Goal: Transaction & Acquisition: Purchase product/service

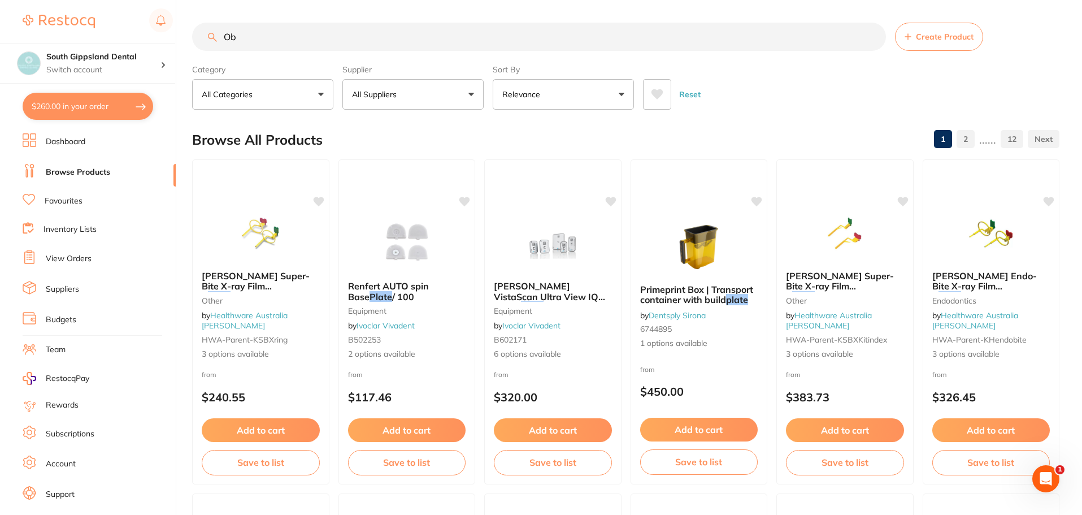
type input "O"
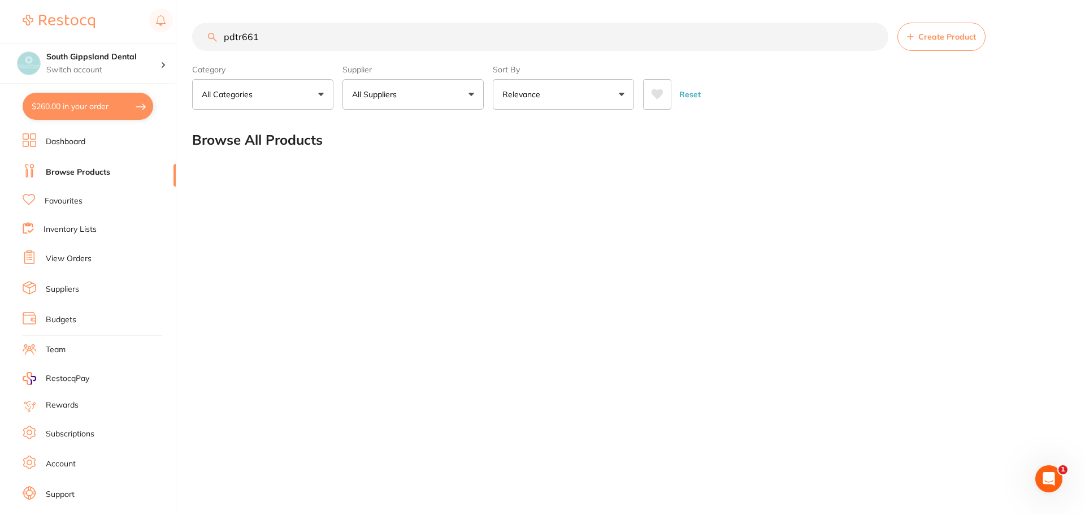
click at [241, 37] on input "pdtr661" at bounding box center [540, 37] width 696 height 28
type input "PDTR661"
click at [289, 39] on input "PDTR661" at bounding box center [540, 37] width 696 height 28
click at [213, 36] on div "PDTR661 Create Product" at bounding box center [627, 37] width 870 height 28
click at [96, 230] on li "Inventory Lists" at bounding box center [99, 229] width 153 height 15
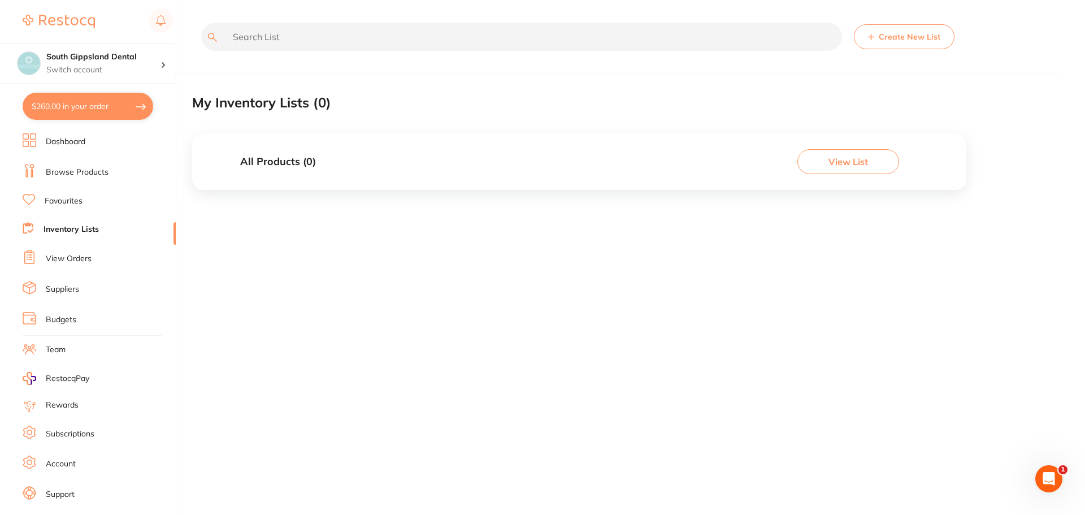
click at [74, 139] on link "Dashboard" at bounding box center [66, 141] width 40 height 11
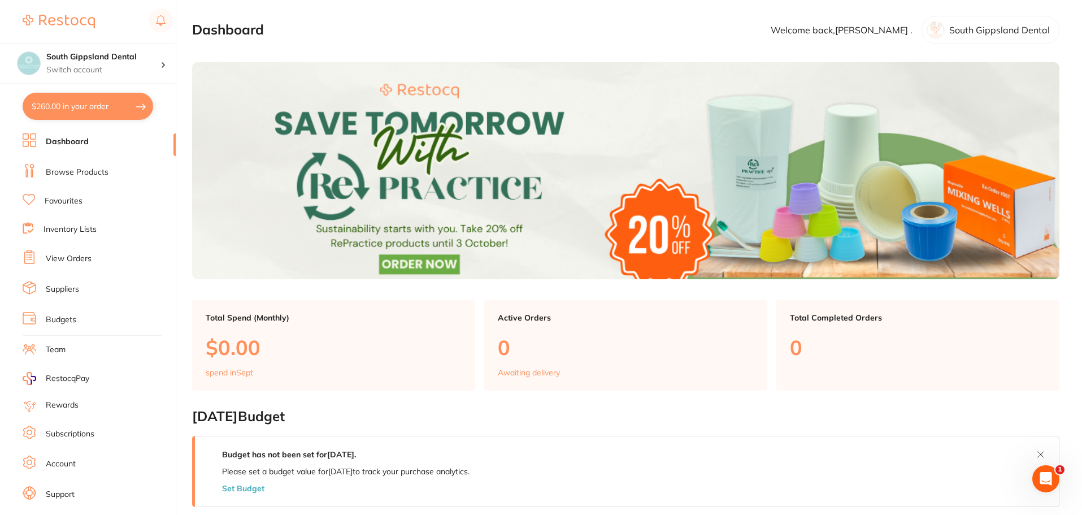
click at [72, 137] on link "Dashboard" at bounding box center [67, 141] width 43 height 11
click at [75, 170] on link "Browse Products" at bounding box center [77, 172] width 63 height 11
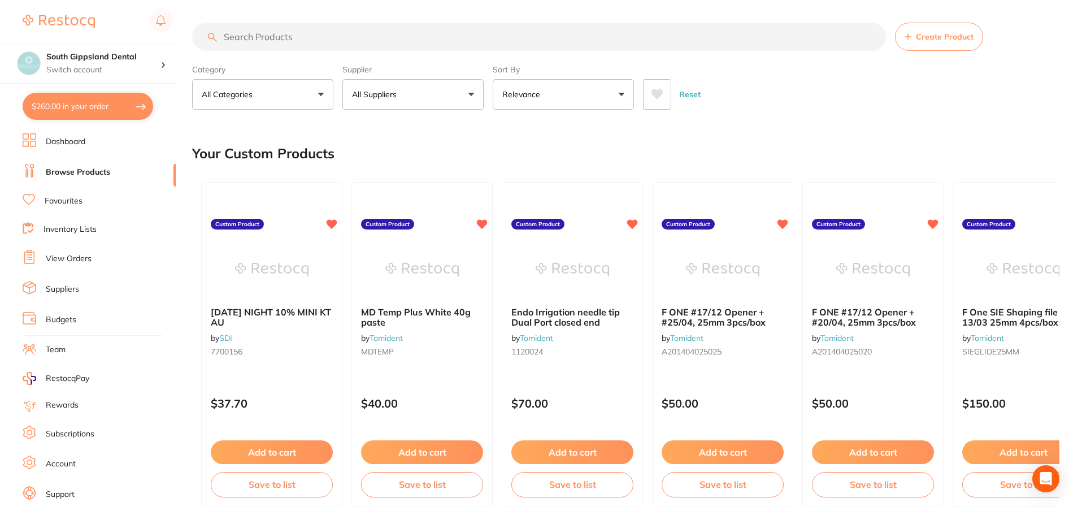
click at [398, 36] on input "search" at bounding box center [539, 37] width 694 height 28
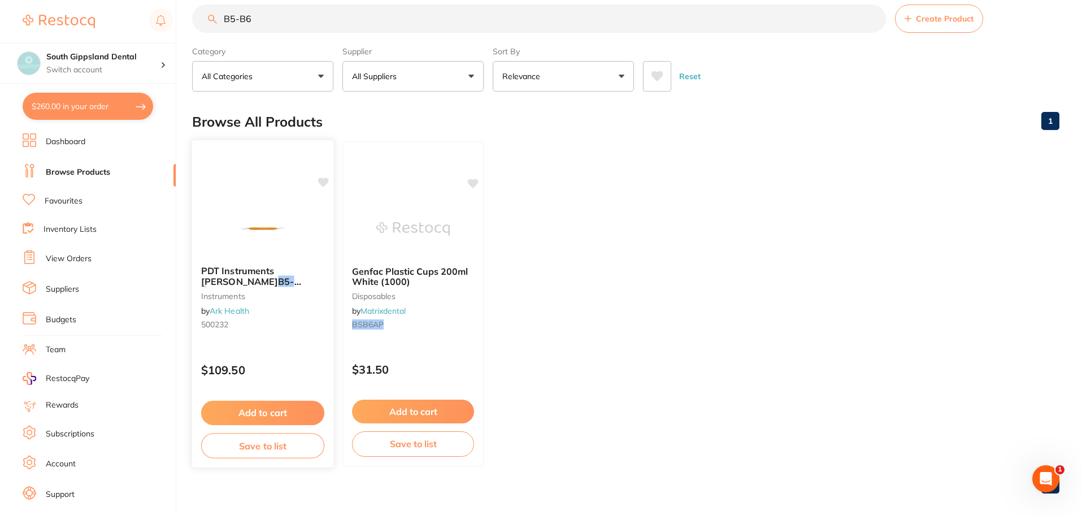
scroll to position [28, 0]
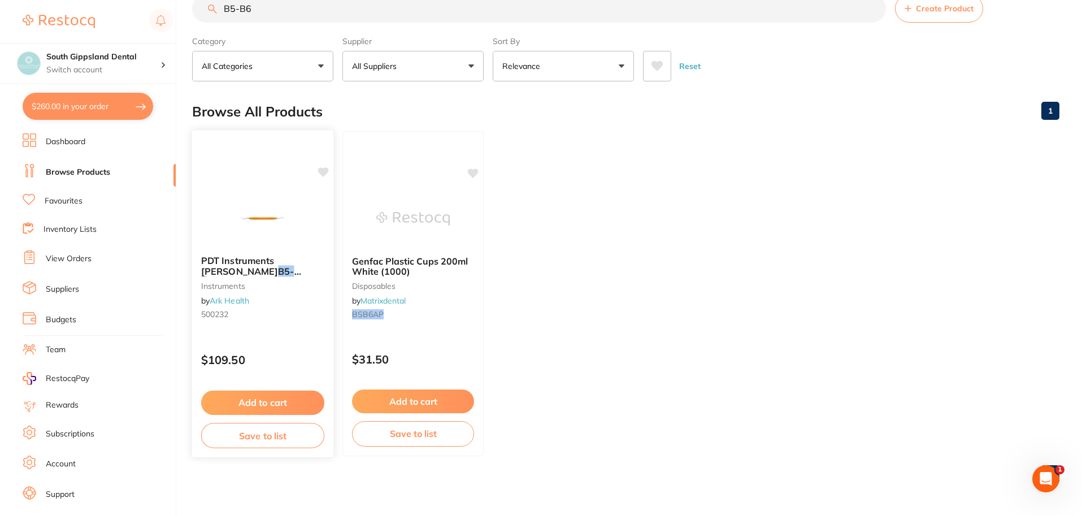
type input "B5-B6"
click at [268, 400] on button "Add to cart" at bounding box center [262, 402] width 123 height 24
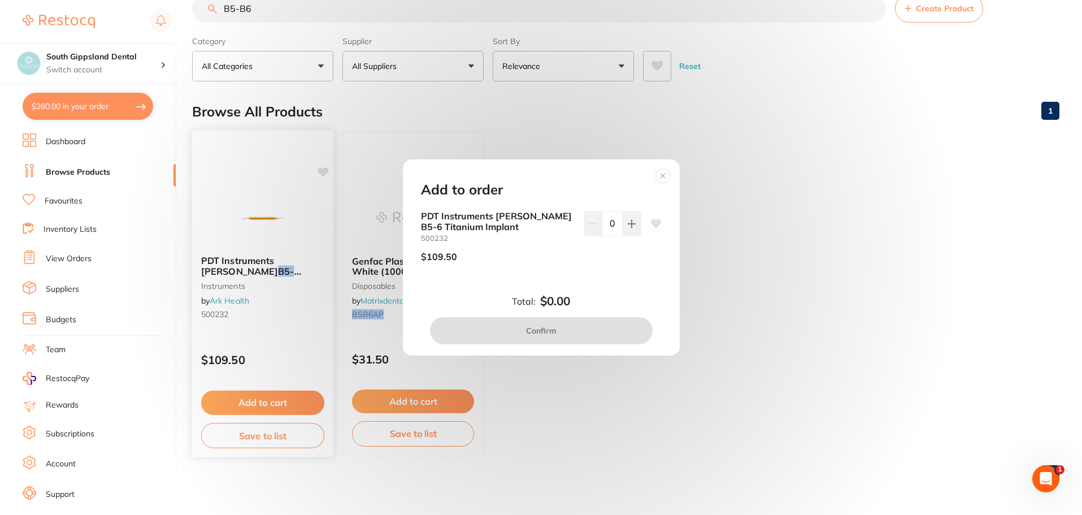
scroll to position [0, 0]
click at [634, 226] on button at bounding box center [631, 223] width 19 height 25
type input "1"
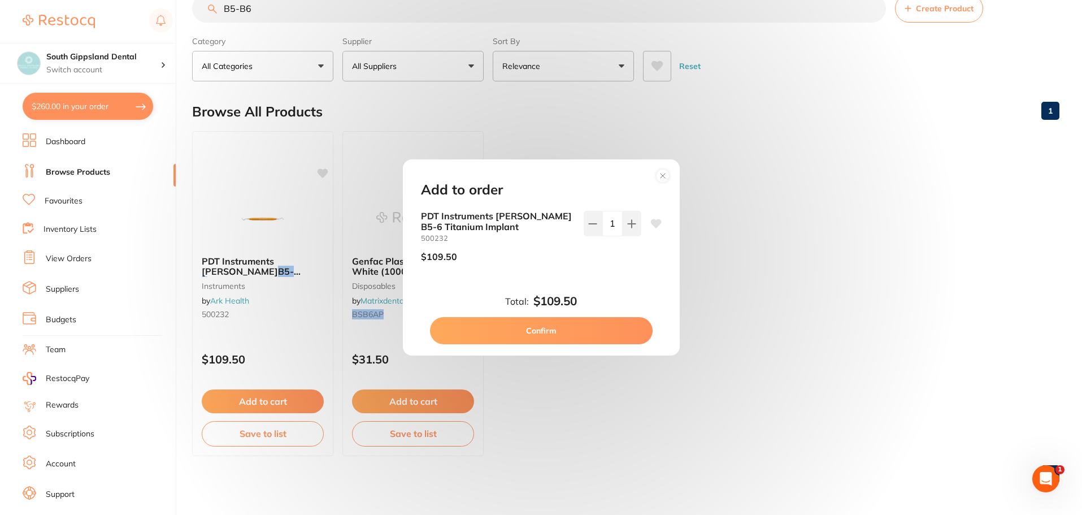
click at [594, 330] on button "Confirm" at bounding box center [541, 330] width 223 height 27
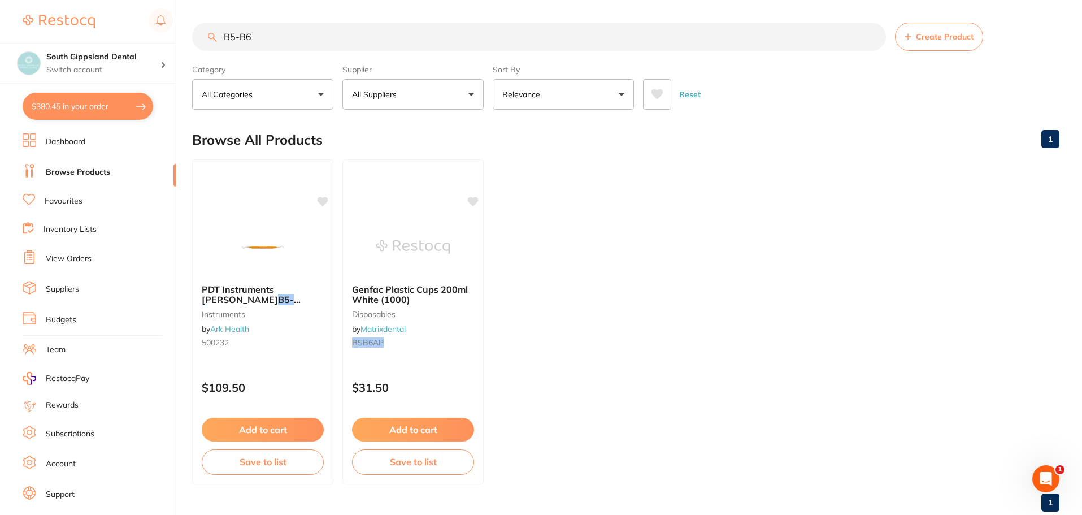
drag, startPoint x: 288, startPoint y: 15, endPoint x: 192, endPoint y: 6, distance: 95.8
click at [193, 6] on main "B5-B6 Create Product Category All Categories All Categories disposables instrum…" at bounding box center [637, 271] width 890 height 543
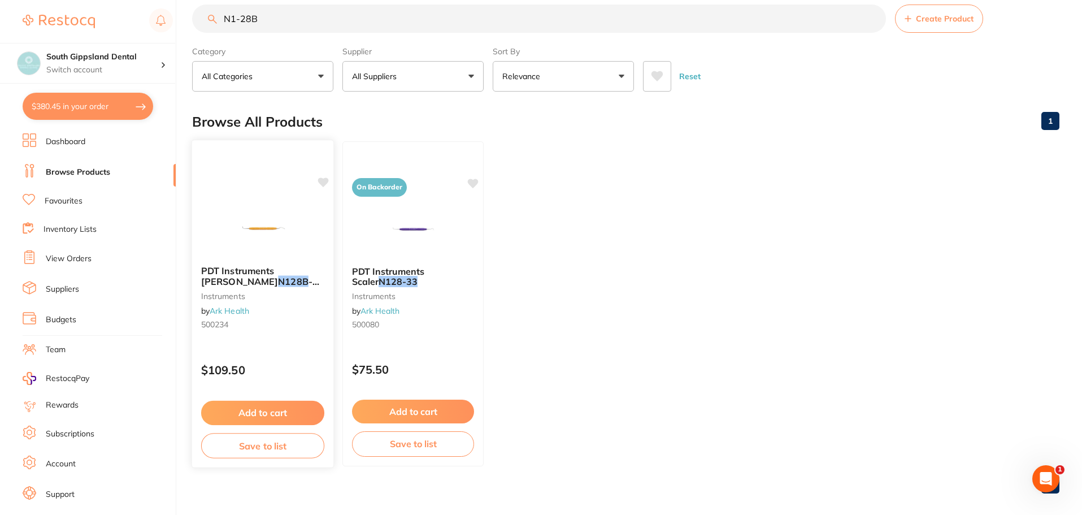
scroll to position [28, 0]
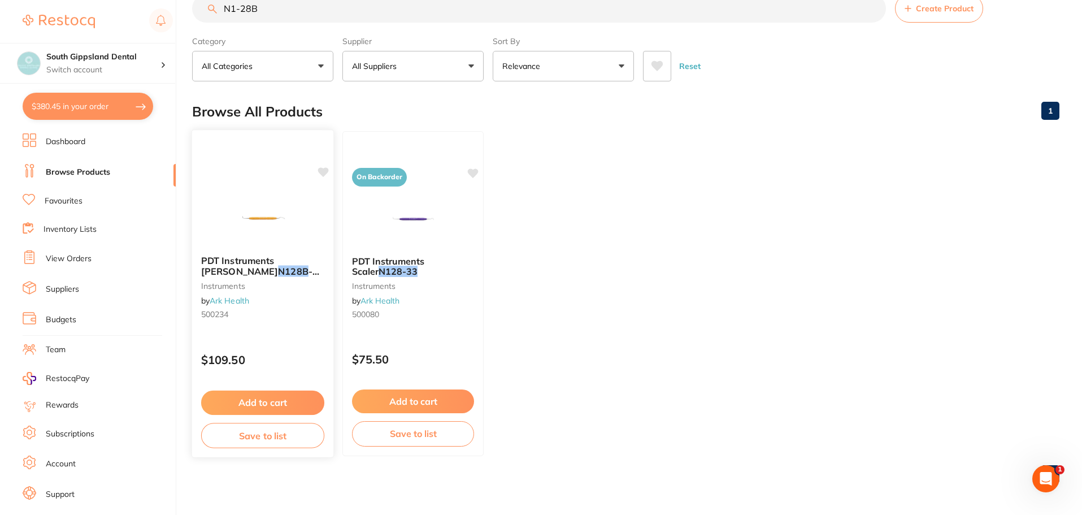
type input "N1-28B"
click at [252, 397] on button "Add to cart" at bounding box center [262, 402] width 123 height 24
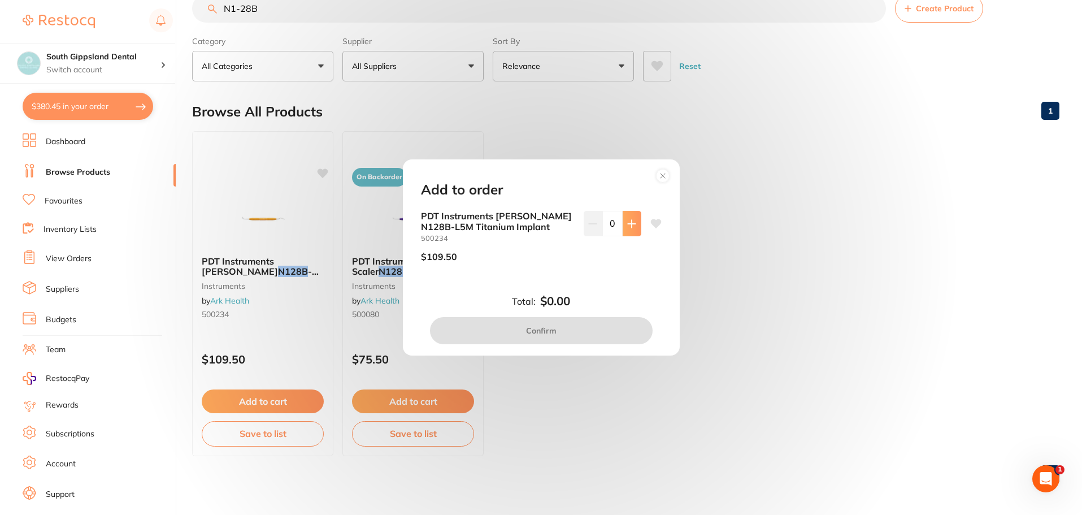
scroll to position [0, 0]
click at [628, 224] on icon at bounding box center [631, 223] width 7 height 7
type input "1"
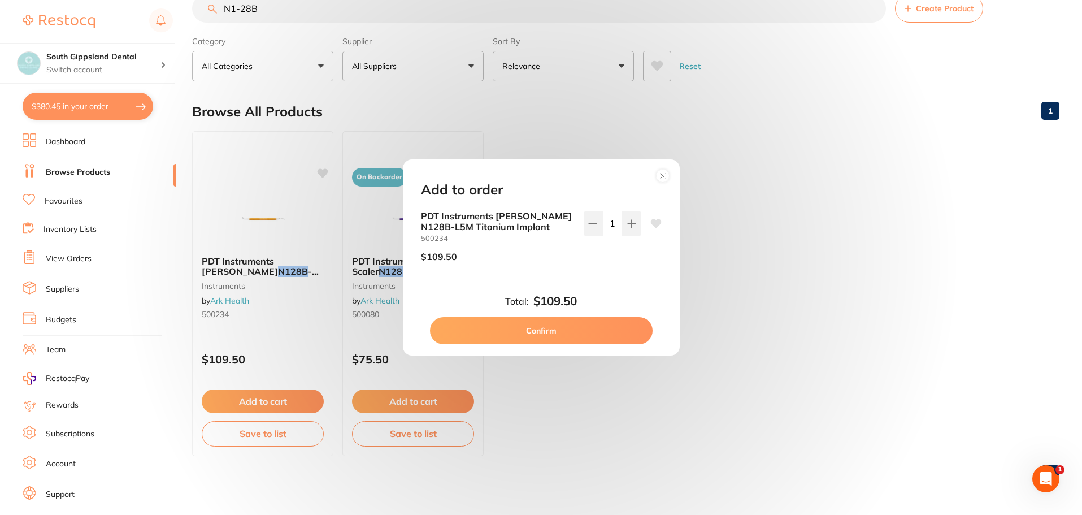
click at [551, 325] on button "Confirm" at bounding box center [541, 330] width 223 height 27
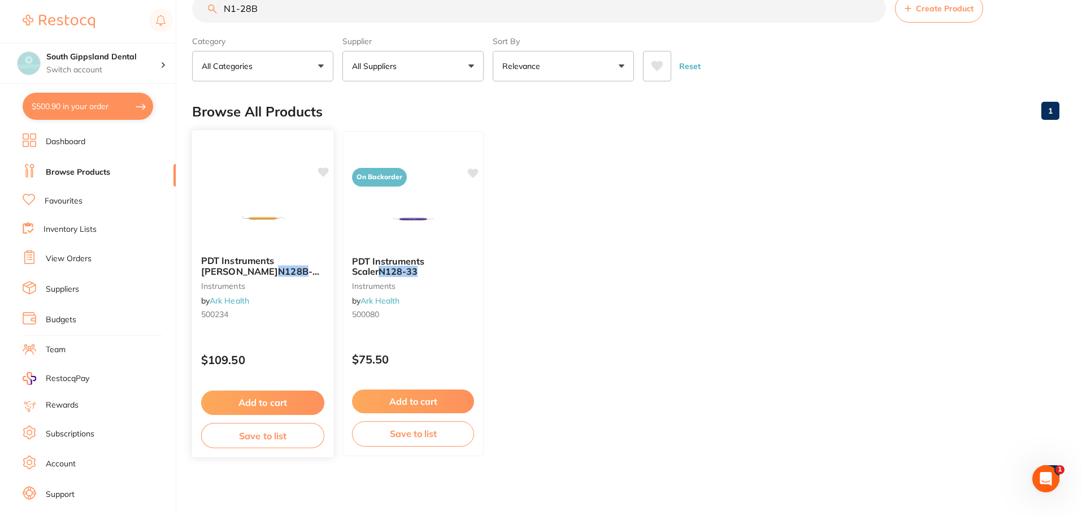
click at [259, 268] on span "-L5M Titanium Implant" at bounding box center [260, 276] width 118 height 22
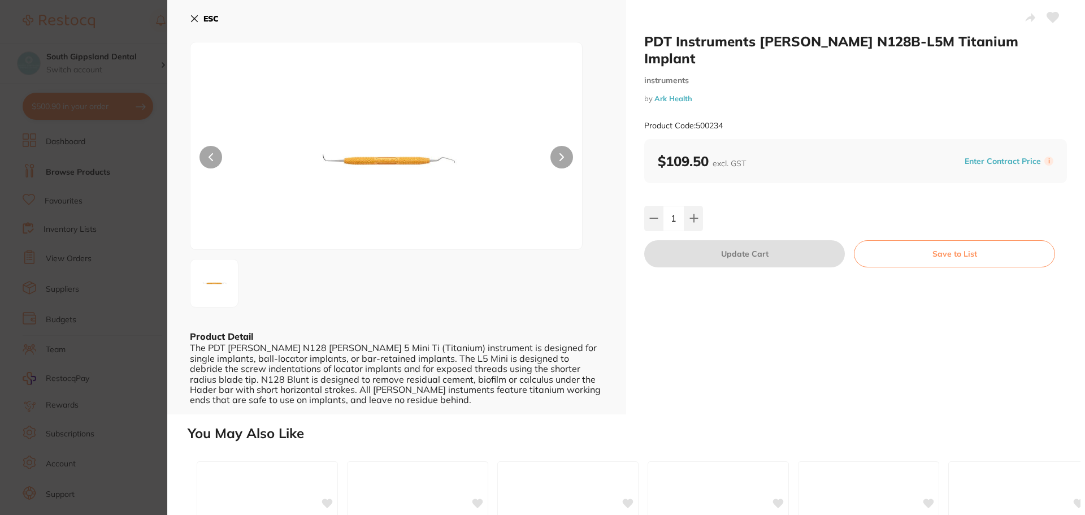
click at [194, 19] on icon at bounding box center [194, 19] width 6 height 6
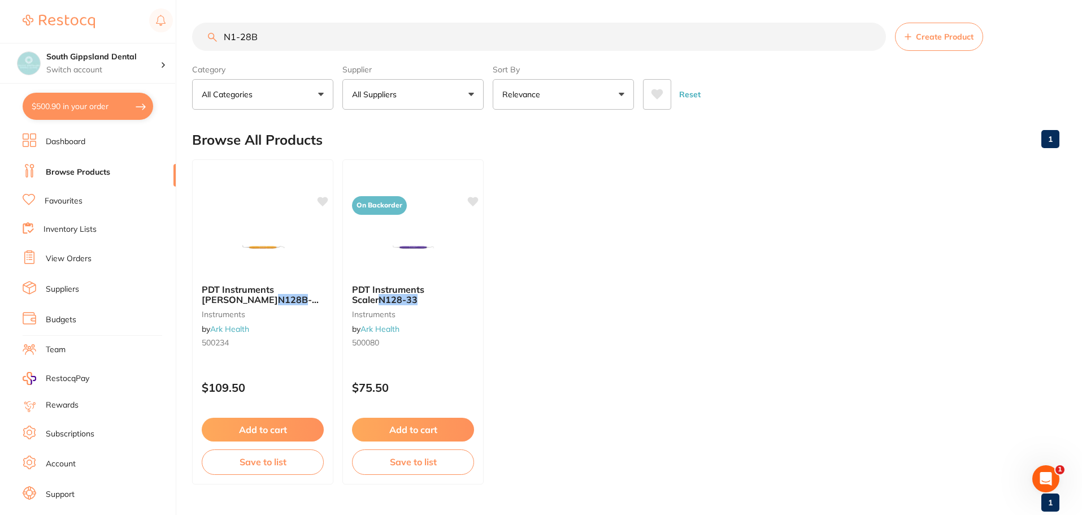
drag, startPoint x: 307, startPoint y: 45, endPoint x: 105, endPoint y: 34, distance: 202.0
click at [105, 34] on div "$500.90 South Gippsland Dental Switch account South Gippsland Dental Rapid Resp…" at bounding box center [541, 257] width 1082 height 515
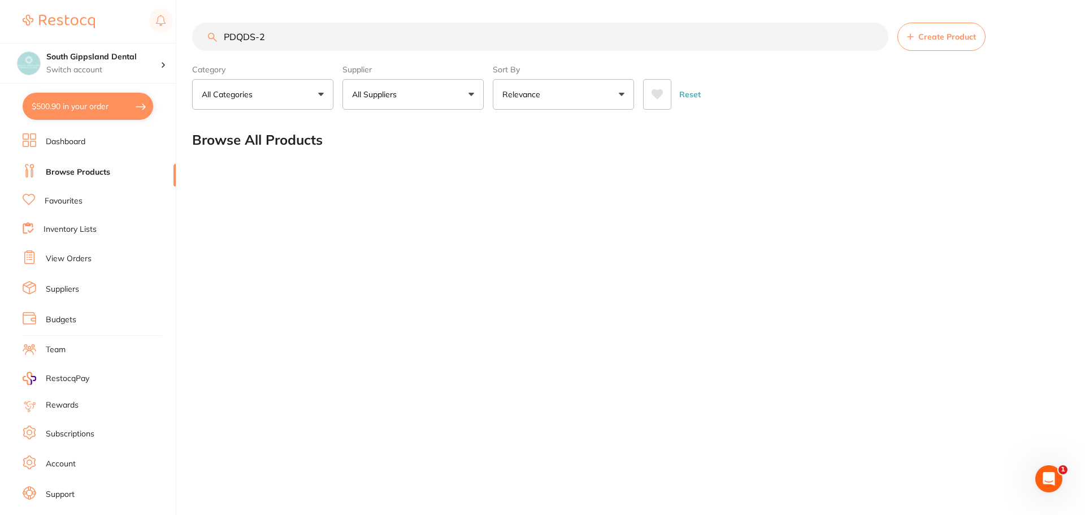
type input "PDQDS-24"
drag, startPoint x: 286, startPoint y: 38, endPoint x: 36, endPoint y: 33, distance: 250.3
click at [71, 44] on div "$500.90 South Gippsland Dental Switch account South Gippsland Dental Rapid Resp…" at bounding box center [542, 257] width 1085 height 515
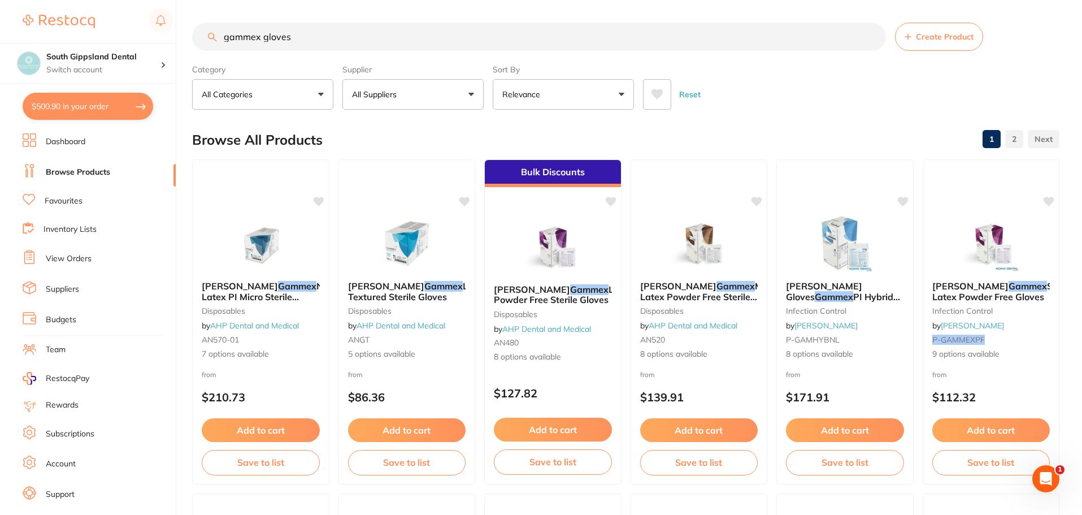
type input "gammex gloves"
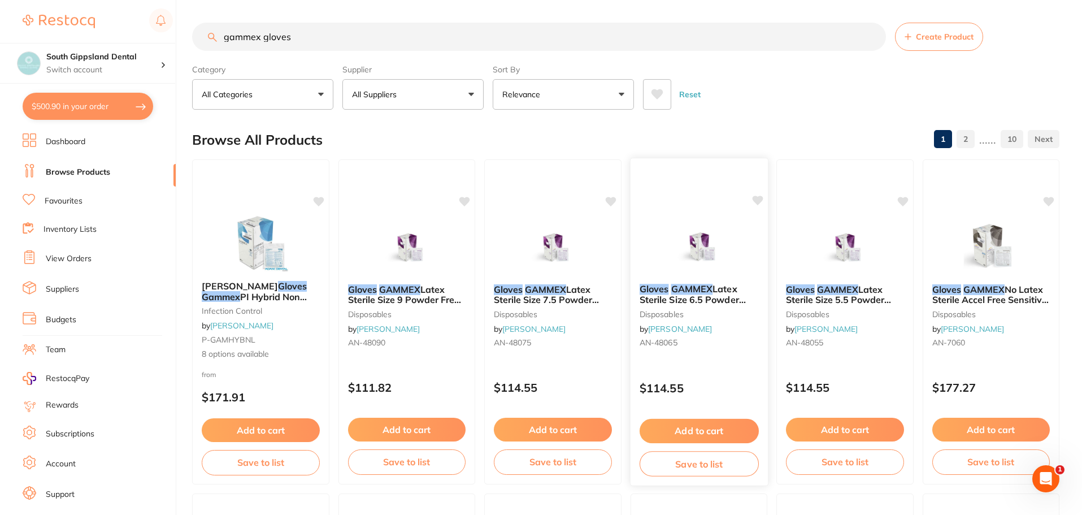
click at [716, 428] on button "Add to cart" at bounding box center [698, 431] width 119 height 24
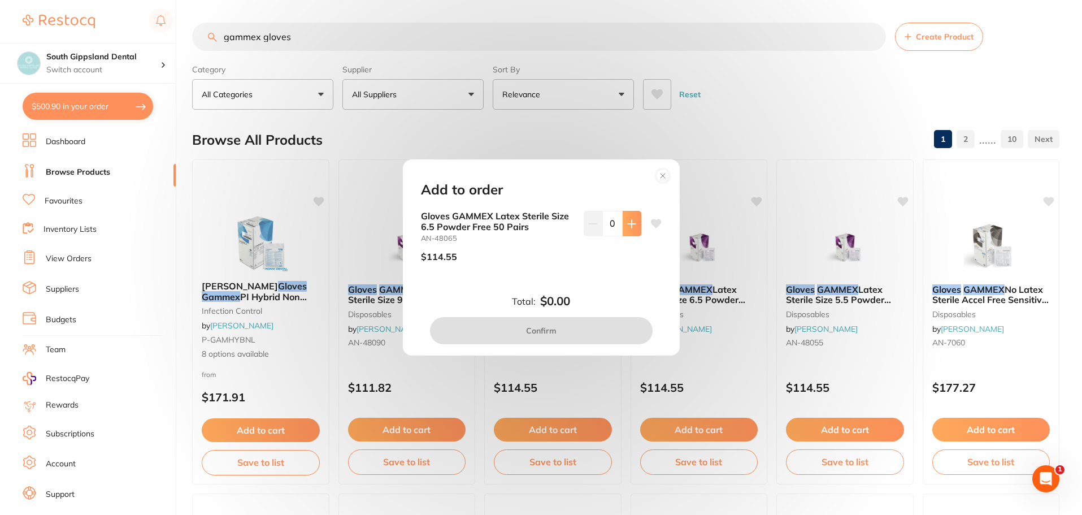
click at [630, 223] on icon at bounding box center [631, 223] width 9 height 9
type input "1"
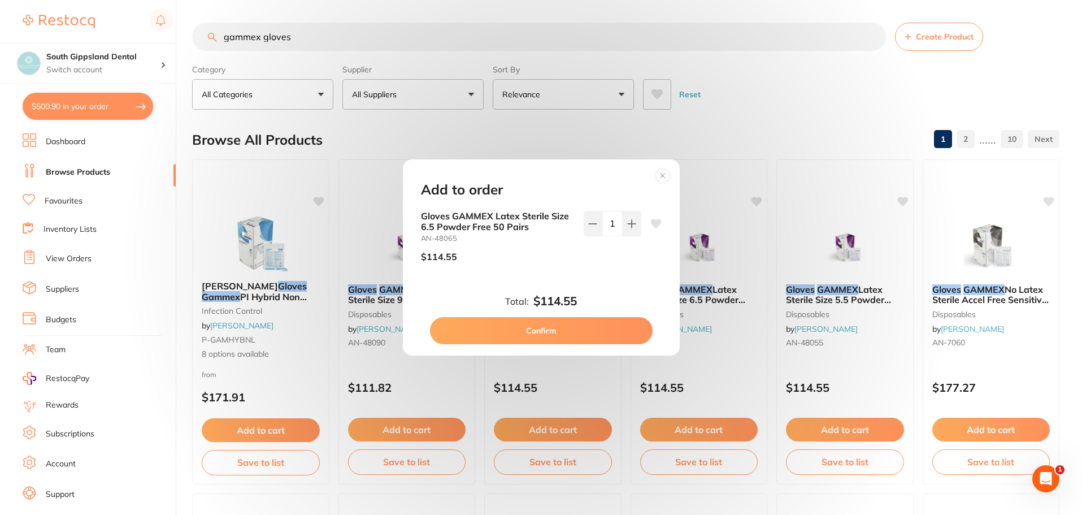
click at [591, 329] on button "Confirm" at bounding box center [541, 330] width 223 height 27
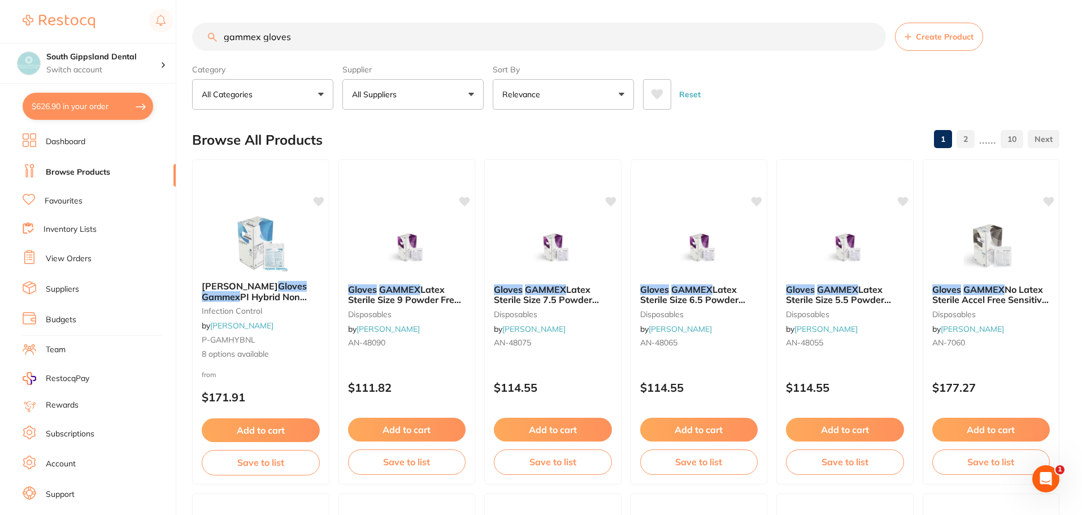
drag, startPoint x: 307, startPoint y: 35, endPoint x: 80, endPoint y: 36, distance: 227.1
click at [148, 39] on div "$626.90 South Gippsland Dental Switch account South Gippsland Dental Rapid Resp…" at bounding box center [541, 257] width 1082 height 515
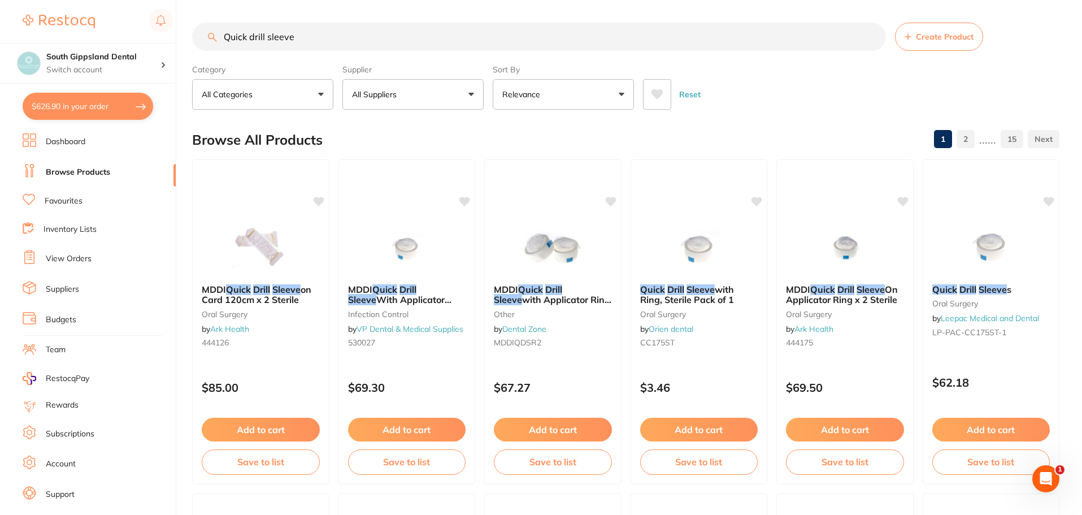
click at [345, 39] on input "Quick drill sleeve" at bounding box center [539, 37] width 694 height 28
type input "Quick drill sleeve box 24"
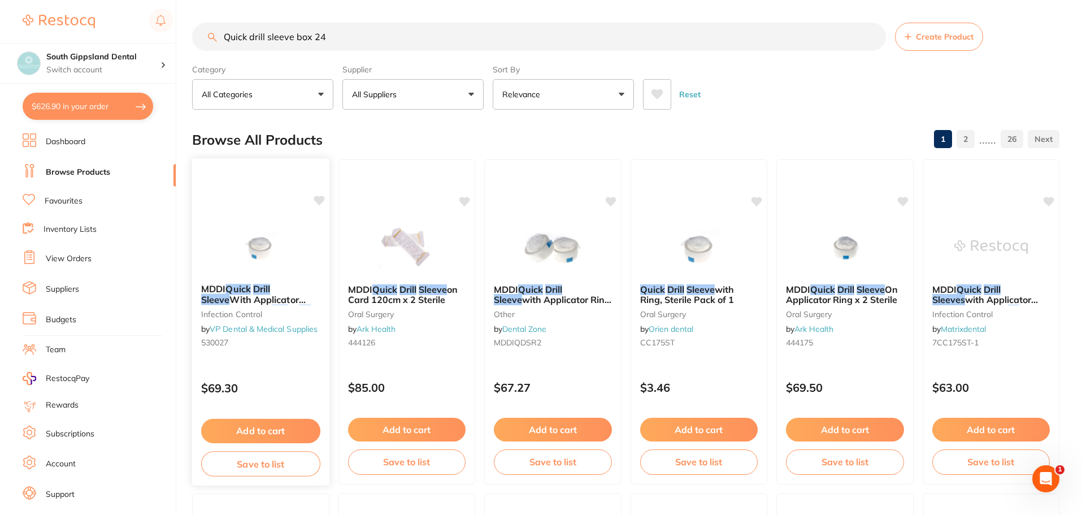
click at [238, 288] on em "Quick" at bounding box center [237, 288] width 25 height 11
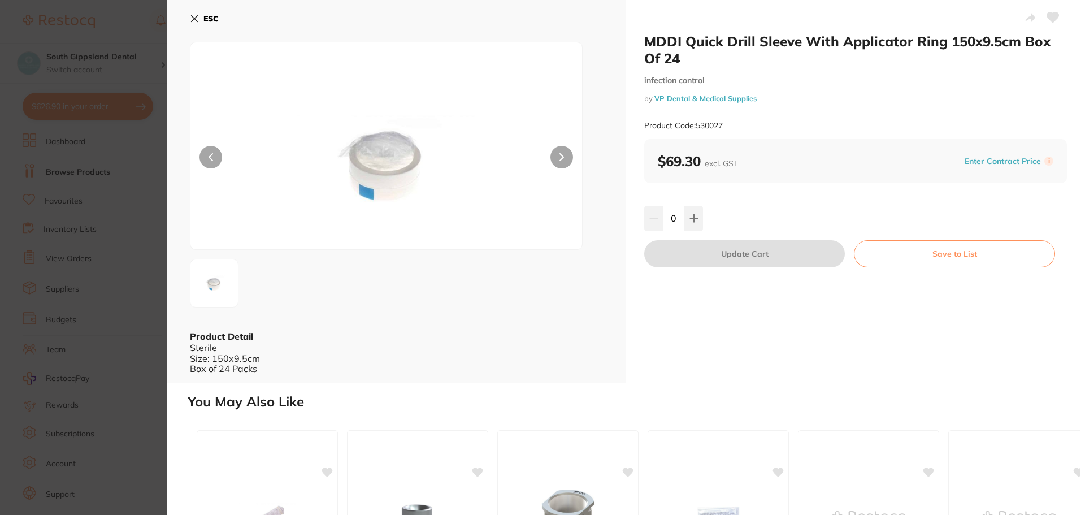
click at [556, 155] on button at bounding box center [561, 157] width 23 height 23
click at [199, 19] on button "ESC" at bounding box center [204, 18] width 29 height 19
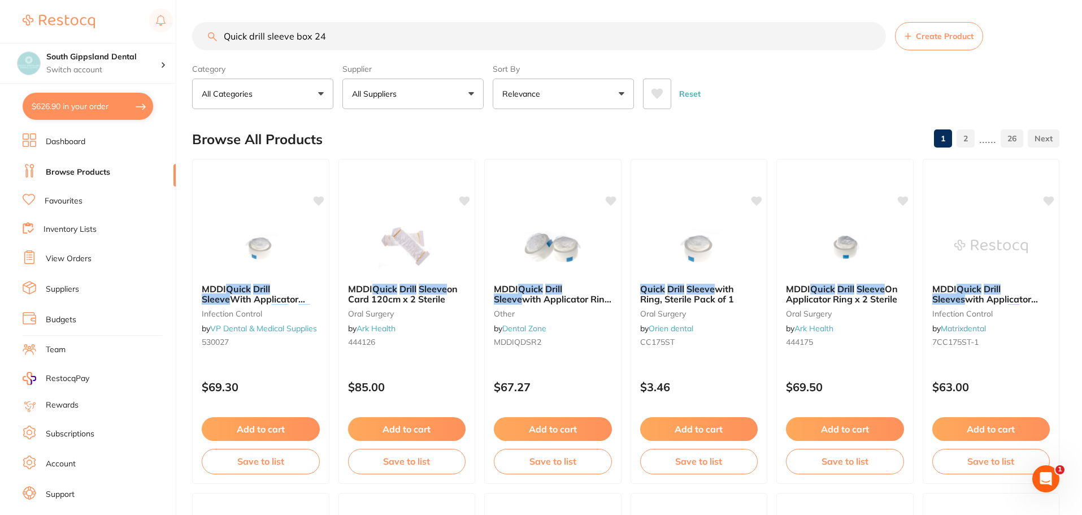
click at [620, 90] on button "Relevance" at bounding box center [563, 94] width 141 height 31
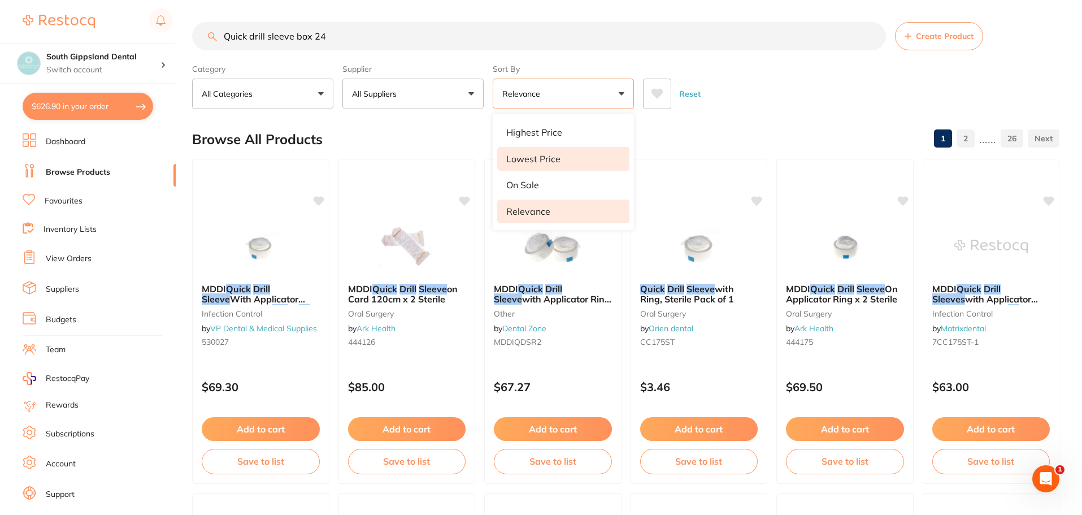
click at [558, 154] on p "Lowest Price" at bounding box center [533, 159] width 54 height 10
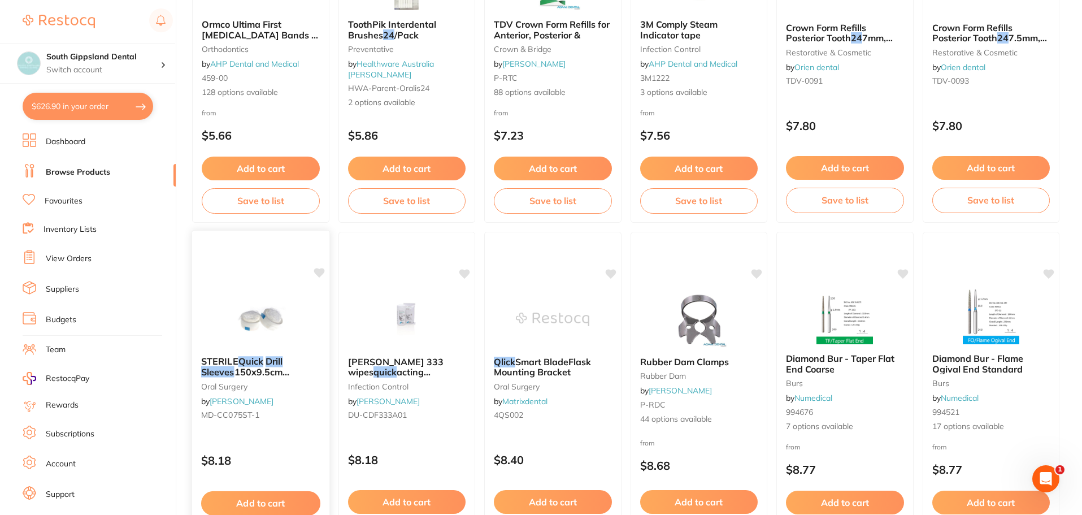
scroll to position [1412, 0]
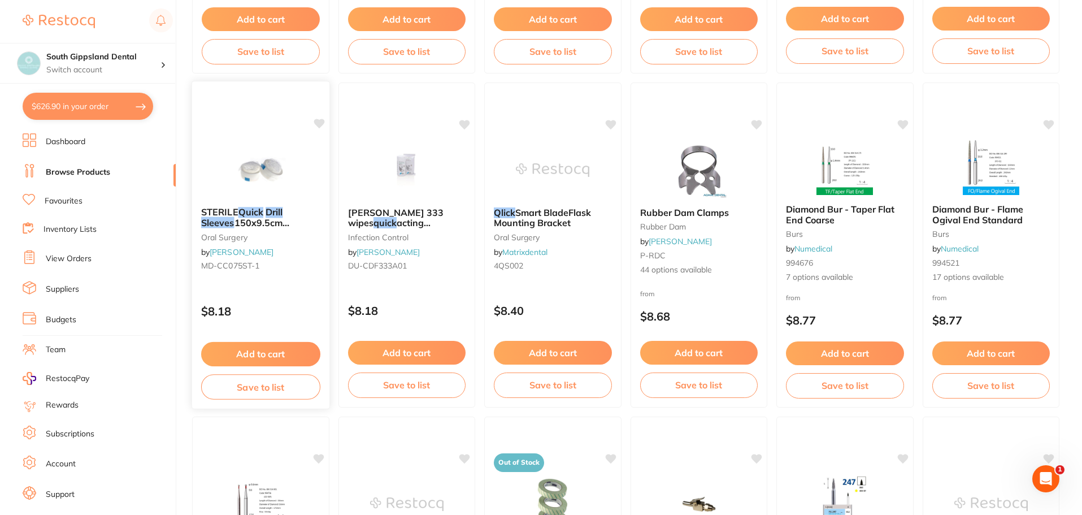
click at [250, 210] on em "Quick" at bounding box center [250, 211] width 25 height 11
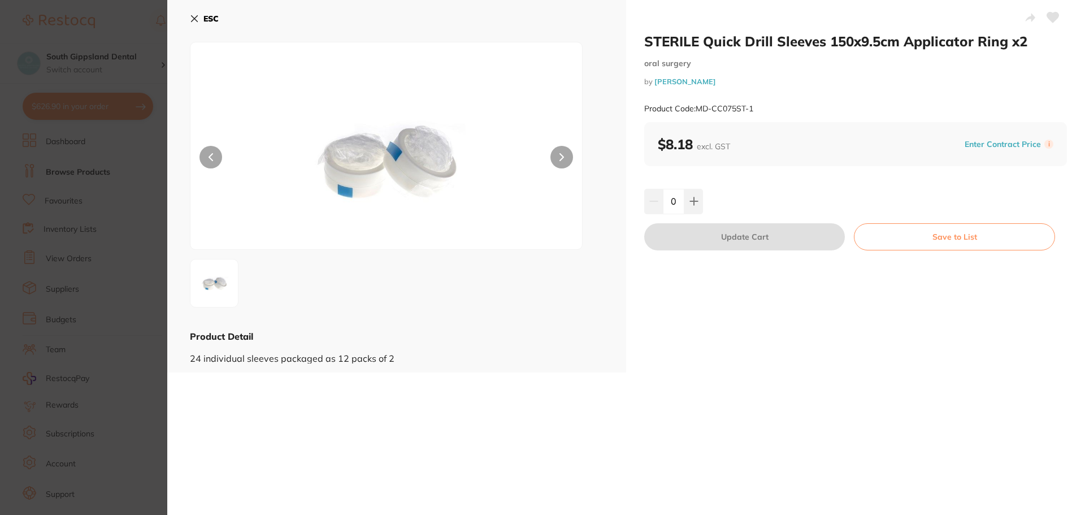
click at [193, 16] on icon at bounding box center [194, 18] width 9 height 9
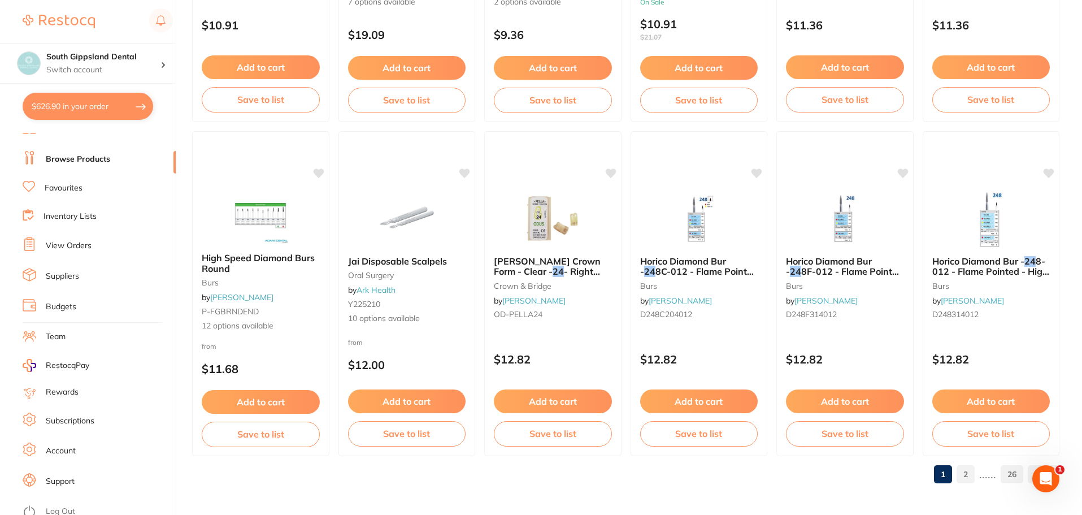
scroll to position [19, 0]
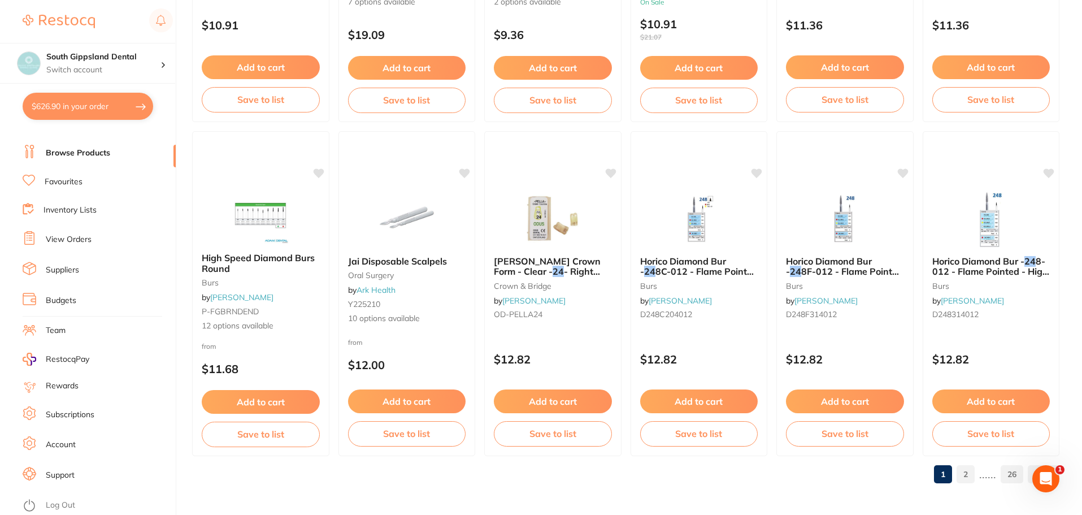
click at [970, 471] on link "2" at bounding box center [965, 474] width 18 height 23
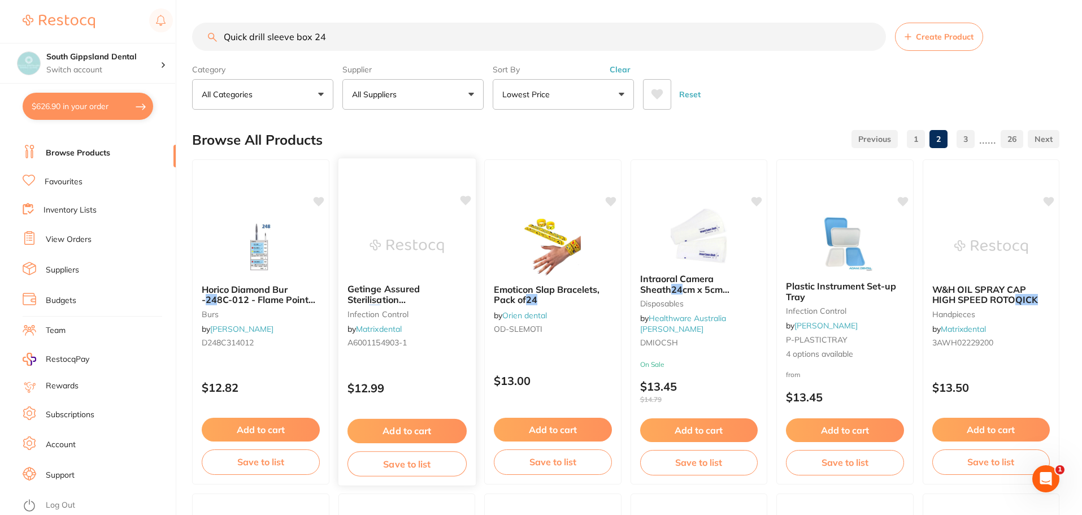
scroll to position [0, 0]
